Goal: Task Accomplishment & Management: Complete application form

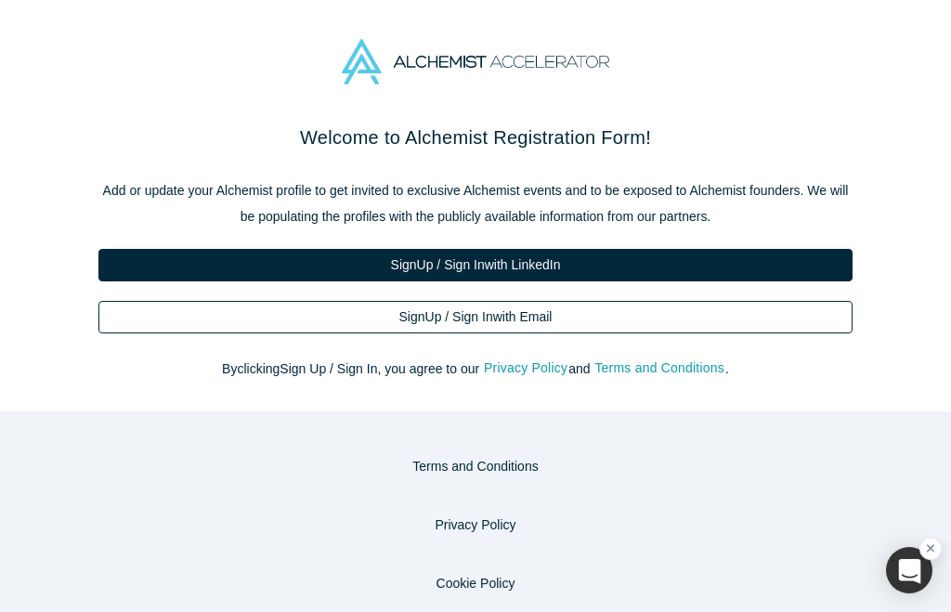
click at [582, 320] on link "Sign Up / Sign In with Email" at bounding box center [475, 317] width 754 height 33
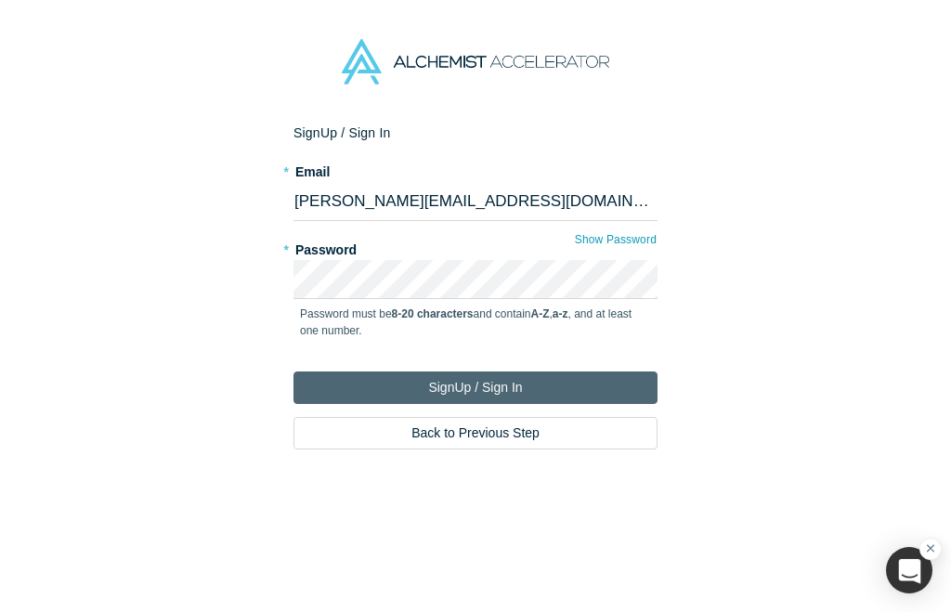
click at [462, 385] on button "Sign Up / Sign In" at bounding box center [475, 387] width 364 height 33
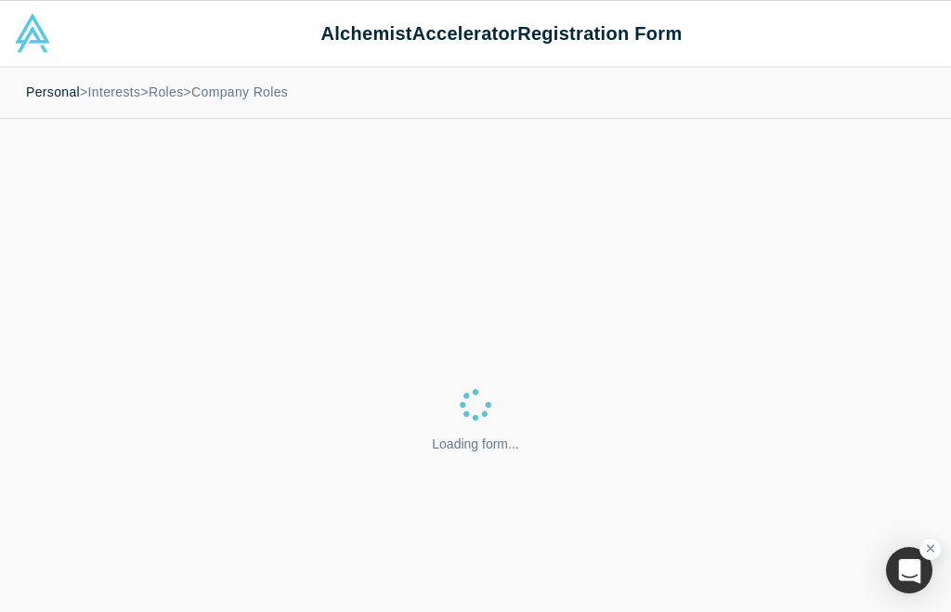
select select "US"
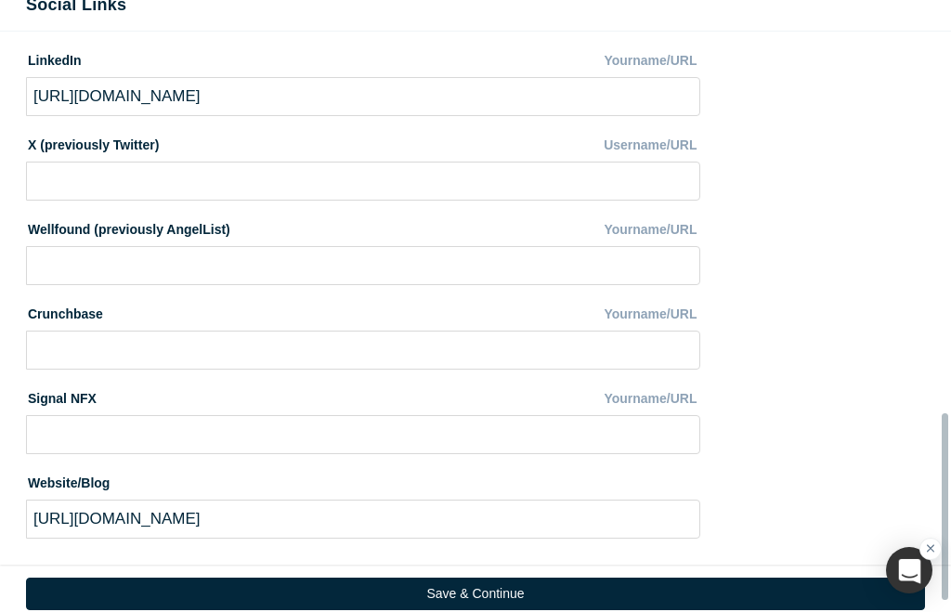
scroll to position [1354, 0]
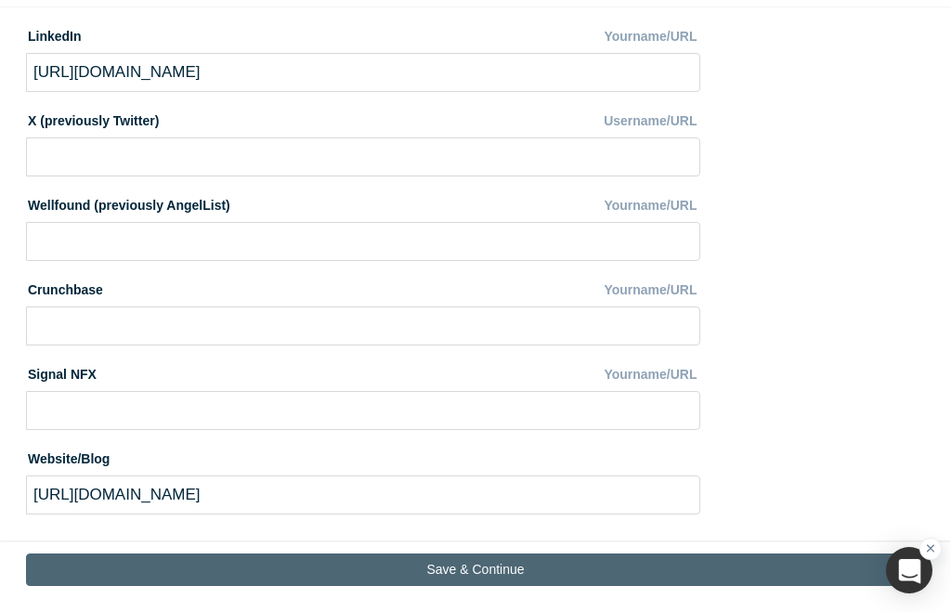
click at [476, 553] on button "Save & Continue" at bounding box center [475, 569] width 899 height 33
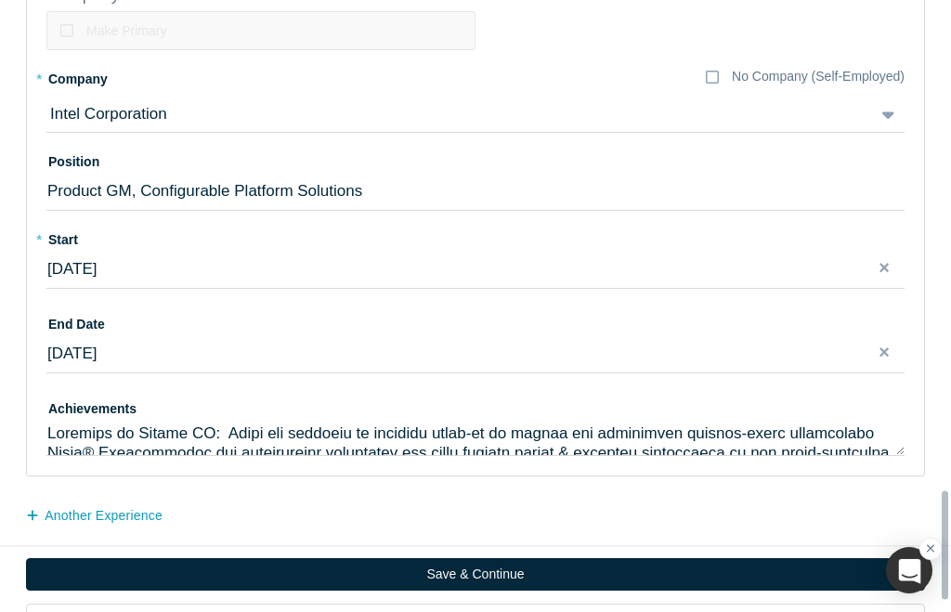
scroll to position [2771, 0]
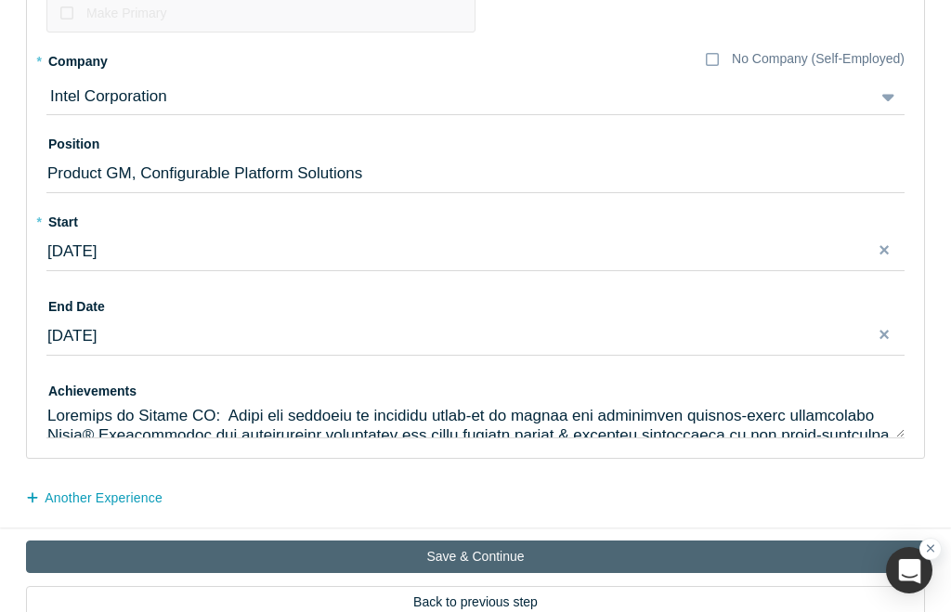
click at [442, 540] on button "Save & Continue" at bounding box center [475, 556] width 899 height 33
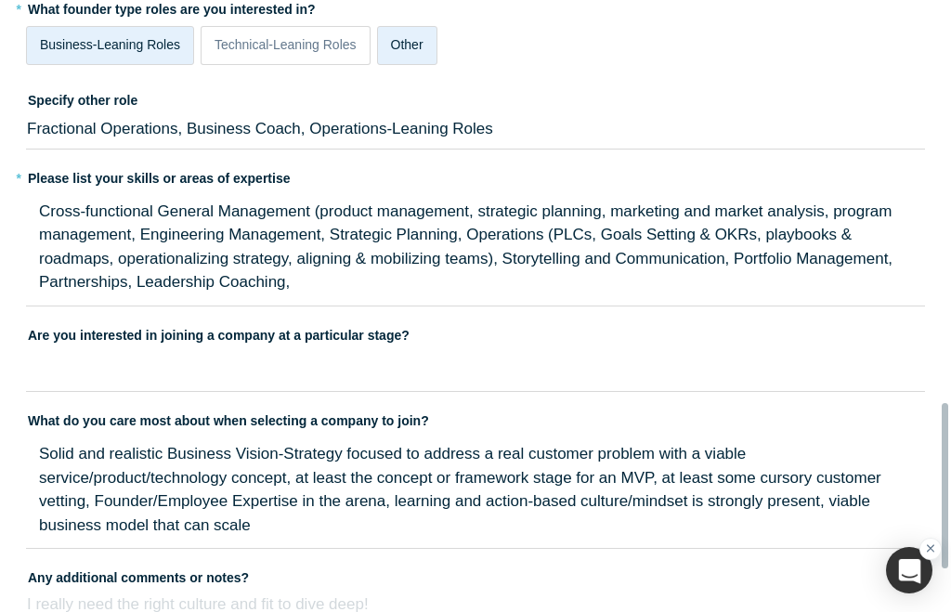
scroll to position [1608, 0]
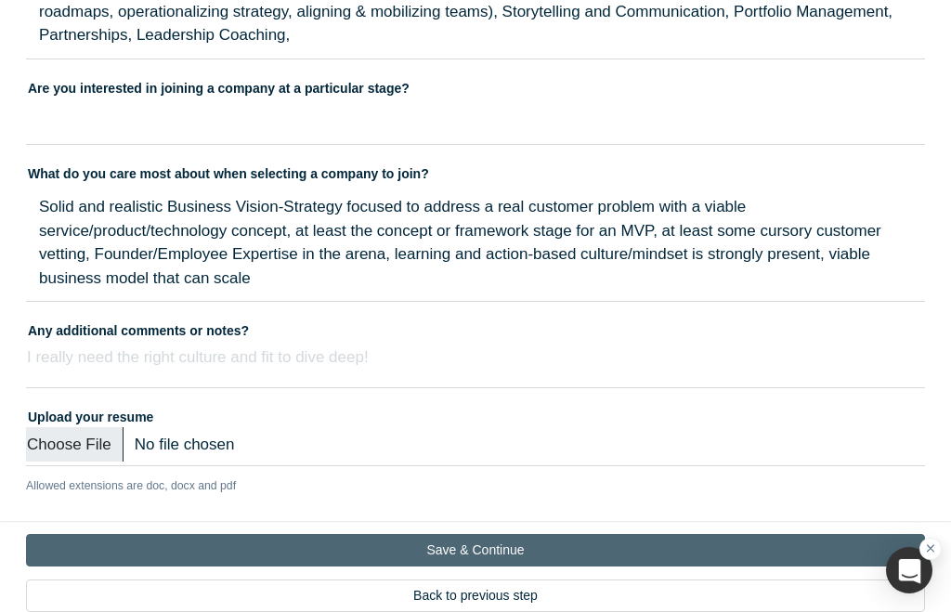
click at [435, 534] on button "Save & Continue" at bounding box center [475, 550] width 899 height 33
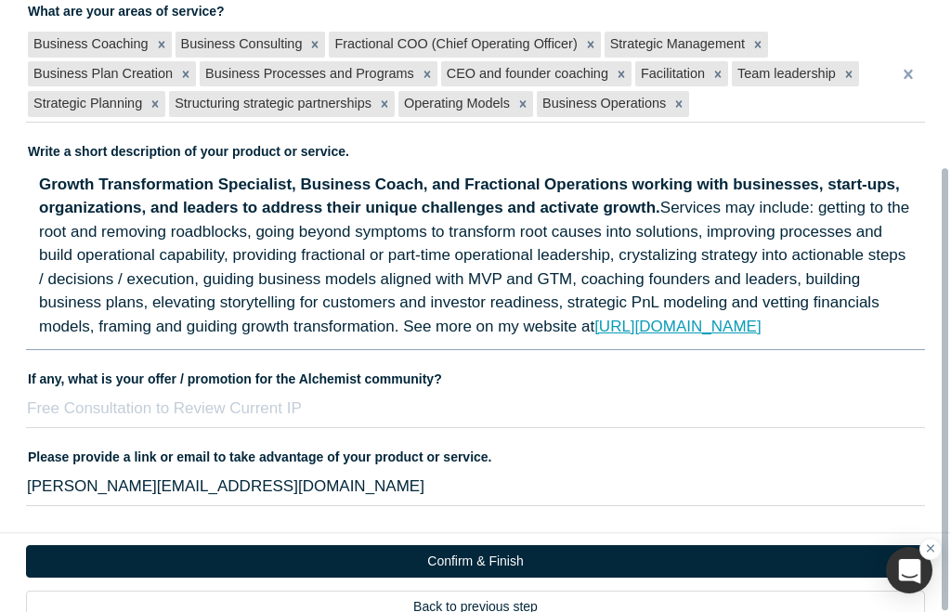
scroll to position [226, 0]
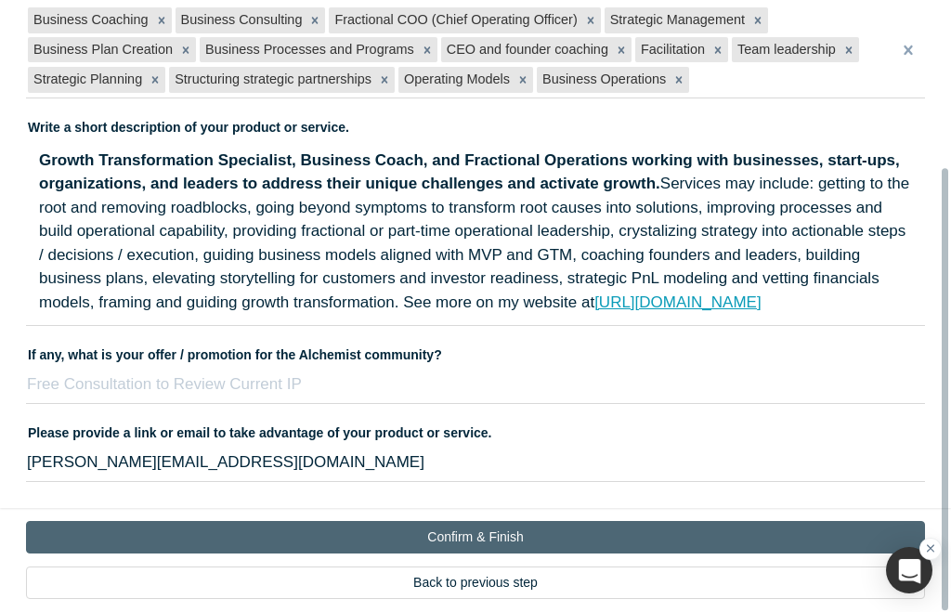
click at [444, 523] on button "Confirm & Finish" at bounding box center [475, 537] width 899 height 33
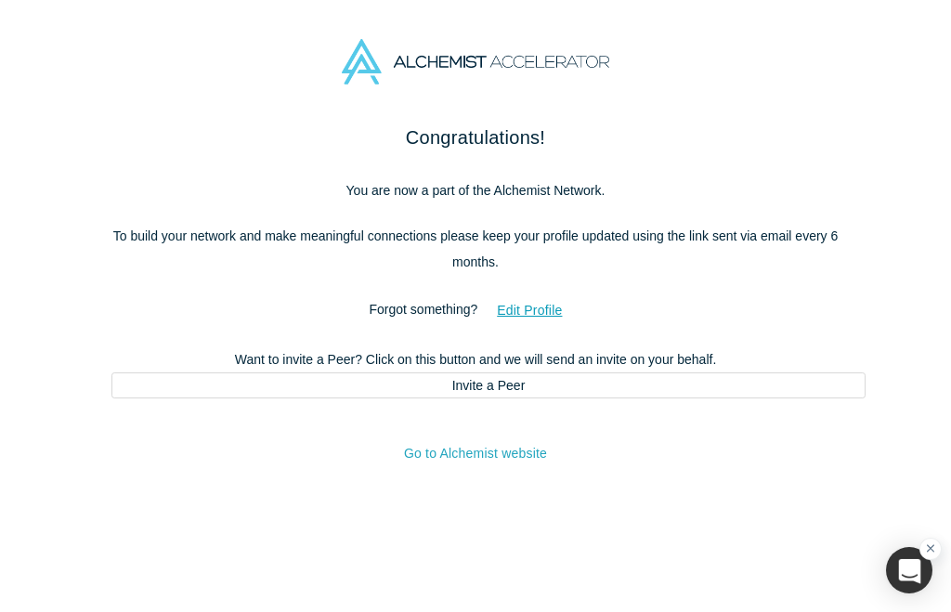
click at [442, 456] on link "Go to Alchemist website" at bounding box center [475, 453] width 143 height 15
